Goal: Task Accomplishment & Management: Manage account settings

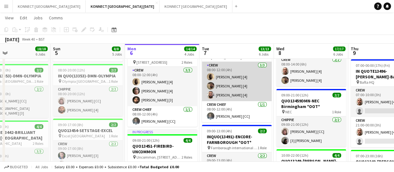
scroll to position [0, 290]
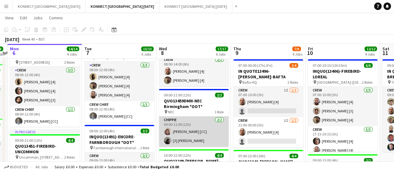
click at [192, 123] on app-card-role "CHIPPIE [DATE] 09:00-21:00 (12h) [PERSON_NAME] [CC] [3] [PERSON_NAME]" at bounding box center [194, 131] width 70 height 30
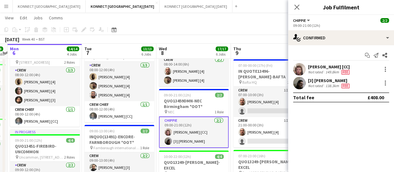
click at [317, 64] on div "[PERSON_NAME] [CC]" at bounding box center [329, 67] width 43 height 6
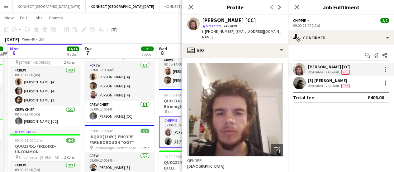
drag, startPoint x: 206, startPoint y: 30, endPoint x: 232, endPoint y: 32, distance: 26.3
click at [232, 32] on div "t. [PHONE_NUMBER] | [EMAIL_ADDRESS][DOMAIN_NAME]" at bounding box center [242, 34] width 81 height 11
copy span "[PHONE_NUMBER]"
click at [160, 21] on app-page-menu "View Day view expanded Day view collapsed Month view Date picker Jump to [DATE]…" at bounding box center [197, 18] width 394 height 12
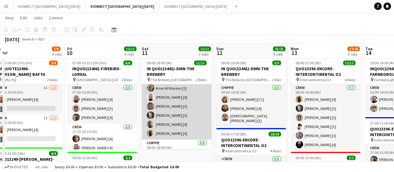
scroll to position [29, 0]
click at [184, 122] on app-card-role "Crew [DATE] 09:00-16:00 (7h) [PERSON_NAME] [4] [PERSON_NAME] [4] [PERSON_NAME] …" at bounding box center [177, 97] width 70 height 84
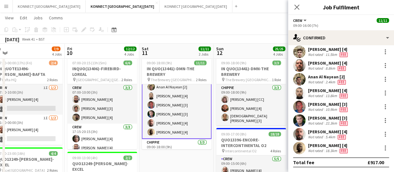
scroll to position [17, 0]
click at [328, 132] on div "[PERSON_NAME] [4]" at bounding box center [327, 132] width 39 height 6
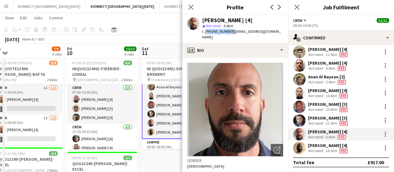
drag, startPoint x: 205, startPoint y: 31, endPoint x: 229, endPoint y: 31, distance: 24.0
click at [229, 31] on span "t. [PHONE_NUMBER]" at bounding box center [218, 31] width 32 height 5
copy span "[PHONE_NUMBER]"
click at [165, 23] on app-page-menu "View Day view expanded Day view collapsed Month view Date picker Jump to [DATE]…" at bounding box center [197, 18] width 394 height 12
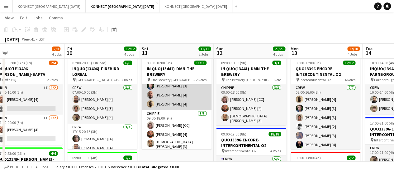
scroll to position [59, 0]
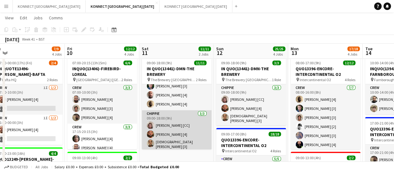
click at [171, 132] on app-card-role "CHIPPIE [DATE] 09:00-18:00 (9h) [PERSON_NAME] [CC] [PERSON_NAME] [4] [PERSON_NA…" at bounding box center [177, 130] width 70 height 41
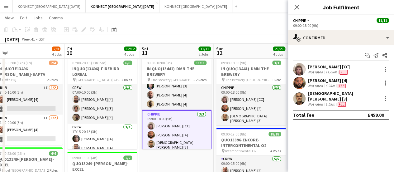
click at [314, 69] on div "Not rated" at bounding box center [316, 71] width 16 height 5
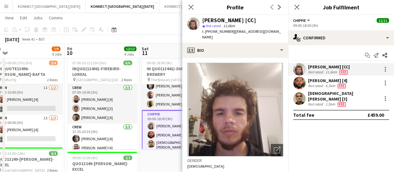
drag, startPoint x: 205, startPoint y: 31, endPoint x: 230, endPoint y: 33, distance: 25.3
click at [230, 33] on span "t. [PHONE_NUMBER]" at bounding box center [218, 31] width 32 height 5
copy span "[PHONE_NUMBER]"
click at [133, 33] on app-toolbar "Copy Paste Paste Ctrl+V Paste with crew Ctrl+Shift+V Paste linked Job [GEOGRAPH…" at bounding box center [197, 29] width 394 height 11
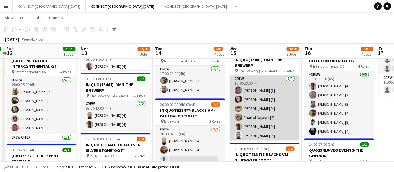
scroll to position [31, 0]
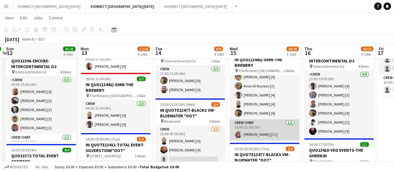
click at [258, 126] on app-card-role "Crew Chief [DATE] 16:00-23:00 (7h) [PERSON_NAME] [CC]" at bounding box center [265, 129] width 70 height 21
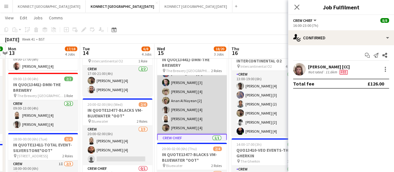
scroll to position [17, 0]
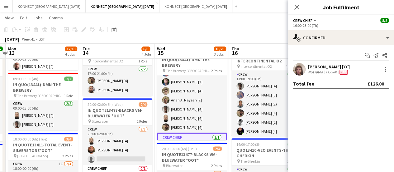
click at [165, 34] on app-toolbar "Copy Paste Paste Ctrl+V Paste with crew Ctrl+Shift+V Paste linked Job [GEOGRAPH…" at bounding box center [197, 29] width 394 height 11
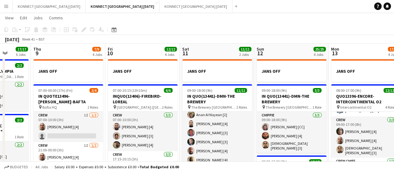
scroll to position [13, 0]
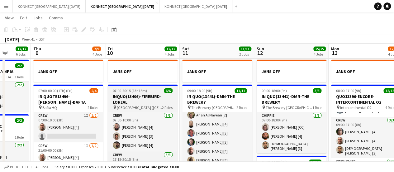
click at [122, 89] on span "07:00-20:15 (13h15m)" at bounding box center [130, 90] width 34 height 5
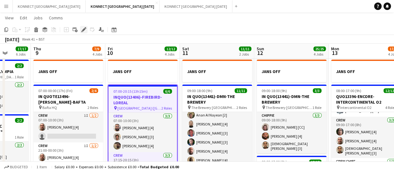
click at [84, 31] on icon "Edit" at bounding box center [83, 29] width 5 height 5
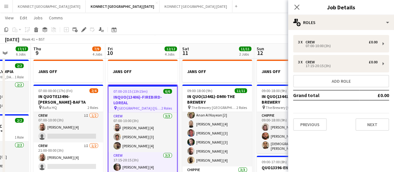
type input "*******"
click at [308, 123] on button "Previous" at bounding box center [310, 124] width 34 height 12
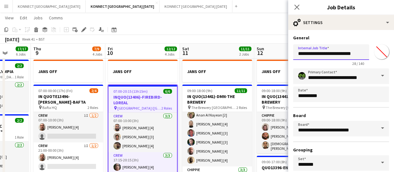
click at [303, 53] on input "**********" at bounding box center [331, 52] width 76 height 16
type input "**********"
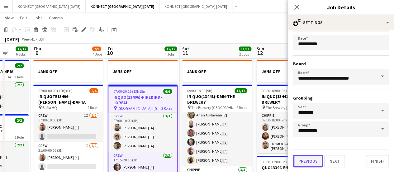
click at [314, 159] on button "Previous" at bounding box center [308, 160] width 30 height 12
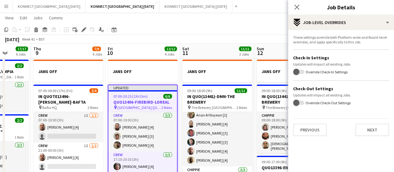
scroll to position [0, 0]
click at [310, 130] on button "Previous" at bounding box center [310, 129] width 34 height 12
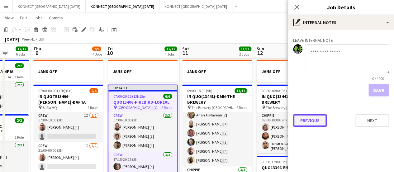
click at [310, 116] on button "Previous" at bounding box center [310, 120] width 34 height 12
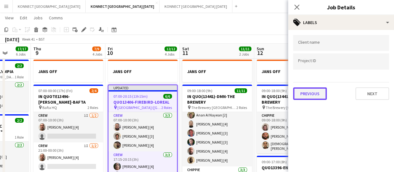
click at [315, 90] on button "Previous" at bounding box center [310, 93] width 34 height 12
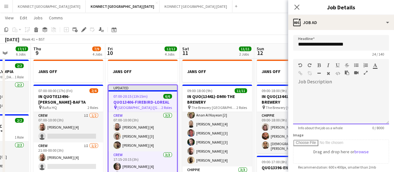
click at [329, 113] on div at bounding box center [341, 105] width 96 height 37
paste div
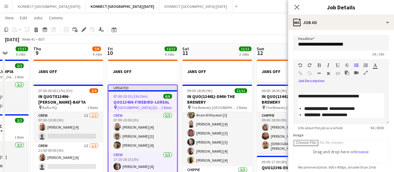
click at [356, 64] on icon "button" at bounding box center [356, 65] width 4 height 4
click at [376, 66] on icon "button" at bounding box center [375, 65] width 4 height 4
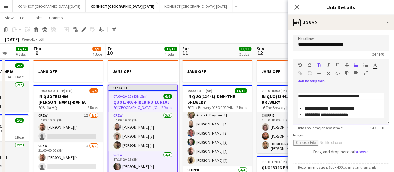
click at [297, 89] on div "**********" at bounding box center [341, 105] width 96 height 37
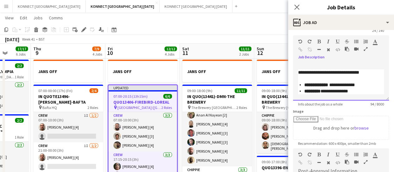
scroll to position [23, 0]
click at [306, 73] on span "**********" at bounding box center [328, 72] width 61 height 4
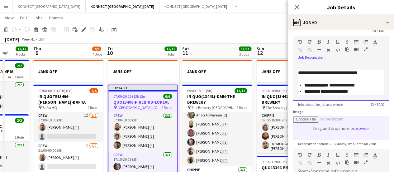
scroll to position [136, 0]
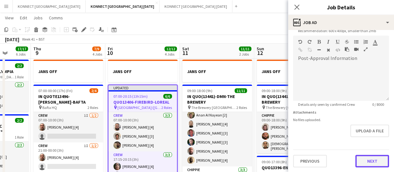
click at [366, 164] on button "Next" at bounding box center [372, 160] width 34 height 12
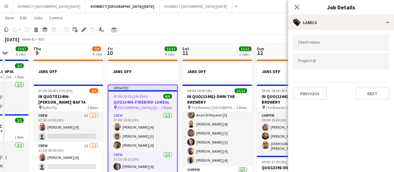
scroll to position [0, 0]
click at [370, 93] on button "Next" at bounding box center [372, 93] width 34 height 12
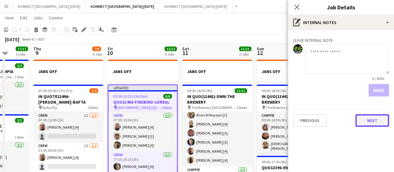
click at [372, 126] on button "Next" at bounding box center [372, 120] width 34 height 12
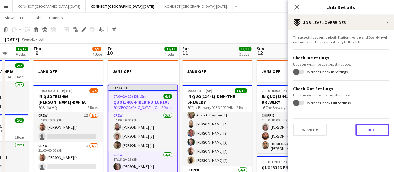
click at [375, 123] on button "Next" at bounding box center [372, 129] width 34 height 12
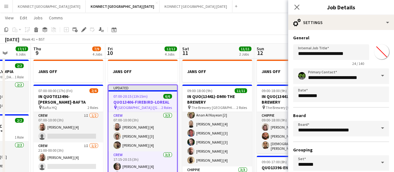
click at [377, 55] on input "*******" at bounding box center [381, 51] width 22 height 22
type input "*******"
click at [245, 18] on app-page-menu "View Day view expanded Day view collapsed Month view Date picker Jump to [DATE]…" at bounding box center [197, 18] width 394 height 12
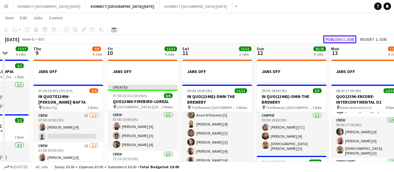
click at [351, 39] on button "Publish 1 job" at bounding box center [339, 39] width 33 height 8
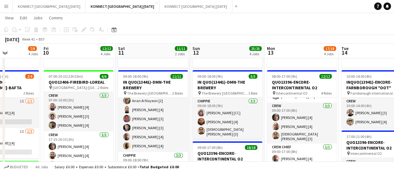
scroll to position [27, 0]
